Goal: Task Accomplishment & Management: Complete application form

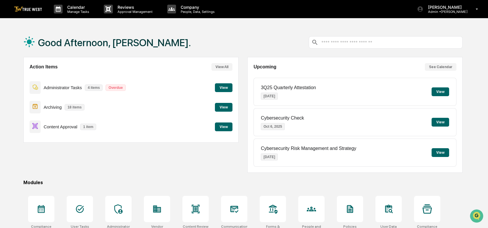
click at [220, 127] on button "View" at bounding box center [224, 127] width 18 height 9
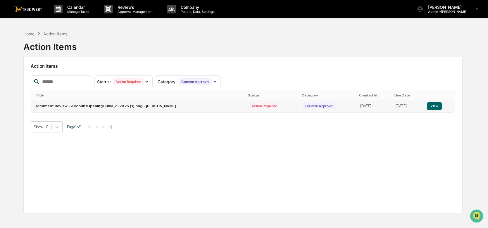
click at [437, 104] on button "View" at bounding box center [434, 106] width 15 height 8
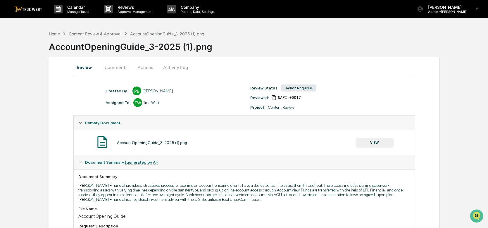
click at [365, 106] on div "Project: Content Review" at bounding box center [319, 107] width 144 height 5
click at [147, 67] on button "Actions" at bounding box center [145, 67] width 26 height 14
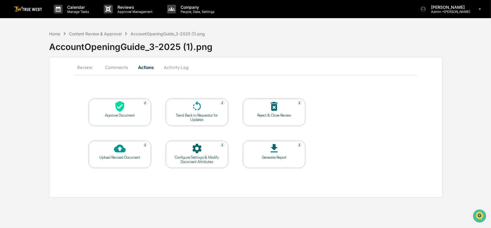
click at [119, 110] on icon at bounding box center [119, 106] width 9 height 11
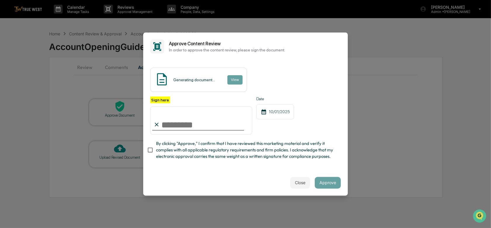
click at [178, 119] on input "Sign here" at bounding box center [201, 120] width 102 height 28
type input "**********"
click at [299, 127] on div "**********" at bounding box center [245, 115] width 191 height 38
click at [221, 175] on div "Close Approve" at bounding box center [245, 183] width 205 height 26
click at [216, 96] on div "**********" at bounding box center [201, 115] width 102 height 38
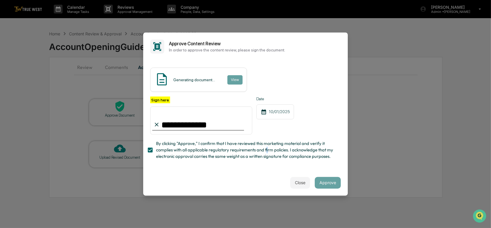
click at [267, 148] on span "By clicking "Approve," I confirm that I have reviewed this marketing material a…" at bounding box center [246, 150] width 180 height 20
drag, startPoint x: 267, startPoint y: 148, endPoint x: 256, endPoint y: 161, distance: 17.3
click at [256, 160] on span "By clicking "Approve," I confirm that I have reviewed this marketing material a…" at bounding box center [246, 150] width 180 height 20
click at [323, 188] on button "Approve" at bounding box center [328, 183] width 26 height 12
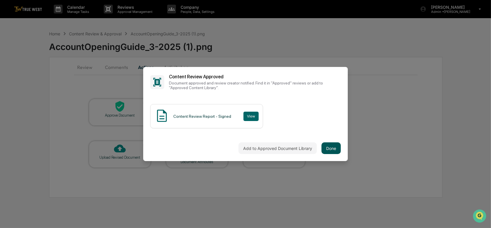
click at [330, 144] on button "Done" at bounding box center [331, 148] width 19 height 12
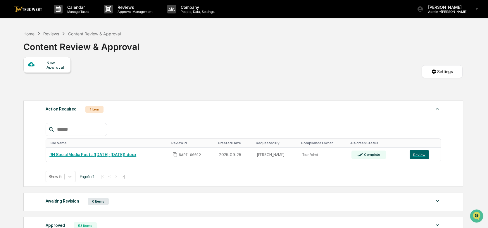
click at [107, 35] on div "Content Review & Approval" at bounding box center [94, 33] width 53 height 5
click at [266, 109] on div "Action Required 1 Item" at bounding box center [243, 109] width 395 height 8
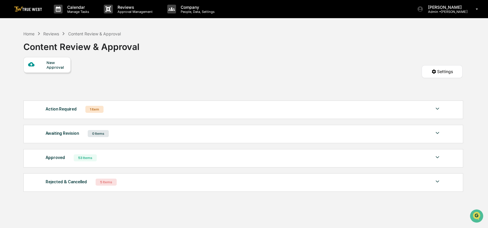
click at [266, 109] on div "Action Required 1 Item" at bounding box center [243, 109] width 395 height 8
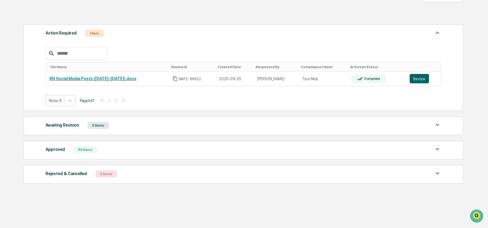
scroll to position [77, 0]
click at [329, 197] on div "Home Reviews Content Review & Approval Content Review & Approval New Approval S…" at bounding box center [243, 90] width 457 height 279
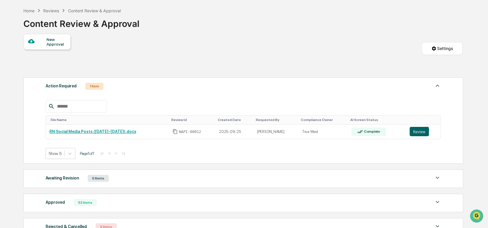
scroll to position [0, 0]
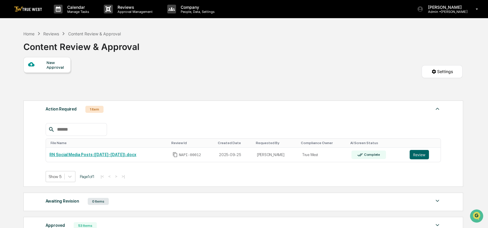
click at [193, 108] on div "Action Required 1 Item" at bounding box center [243, 109] width 395 height 8
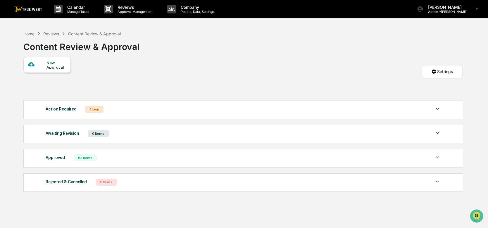
click at [193, 108] on div "Action Required 1 Item" at bounding box center [243, 109] width 395 height 8
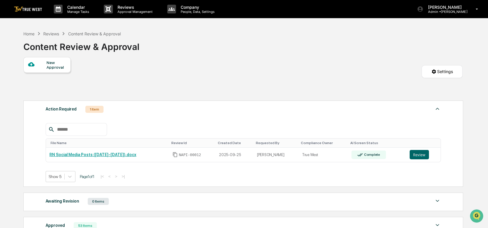
click at [238, 91] on div "New Approval Settings" at bounding box center [242, 77] width 439 height 41
click at [242, 113] on div "Action Required 1 Item File Name Review Id Created Date Requested By Compliance…" at bounding box center [243, 144] width 440 height 86
click at [244, 113] on div "Action Required 1 Item File Name Review Id Created Date Requested By Compliance…" at bounding box center [243, 144] width 440 height 86
click at [252, 88] on div "New Approval Settings" at bounding box center [242, 77] width 439 height 41
click at [249, 88] on div "New Approval Settings" at bounding box center [242, 77] width 439 height 41
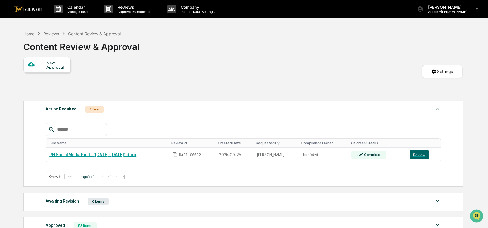
click at [234, 62] on div "New Approval Settings" at bounding box center [242, 77] width 439 height 41
click at [206, 92] on div "New Approval Settings" at bounding box center [242, 77] width 439 height 41
click at [209, 47] on div "Home Reviews Content Review & Approval Content Review & Approval" at bounding box center [242, 42] width 439 height 29
